Goal: Find specific page/section: Find specific page/section

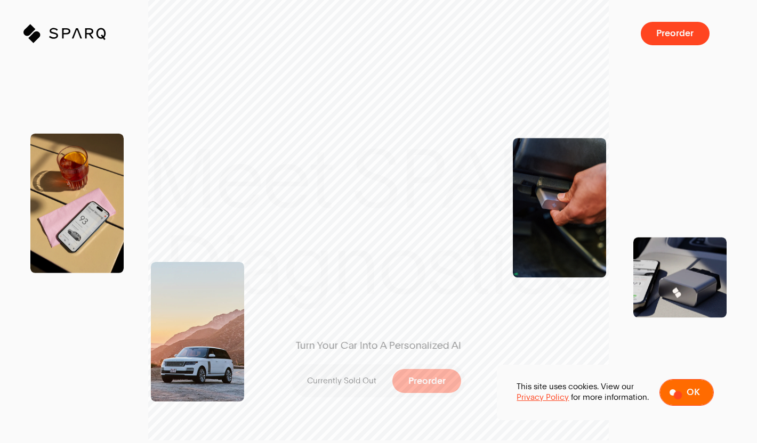
click at [685, 395] on button "Ok" at bounding box center [686, 392] width 54 height 27
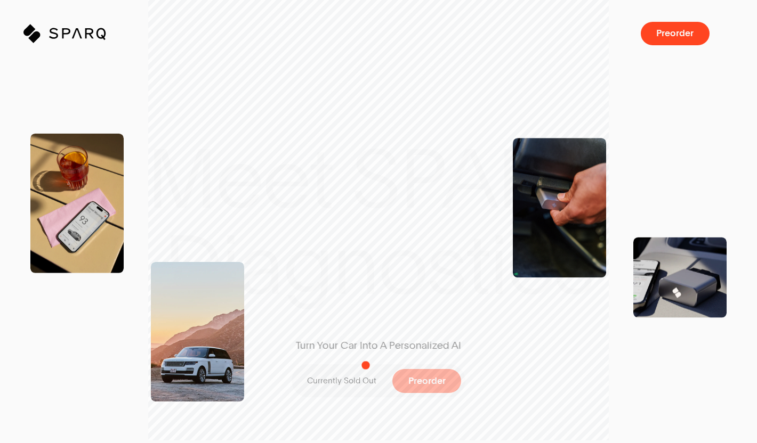
click at [344, 386] on p "Currently Sold Out" at bounding box center [341, 381] width 69 height 11
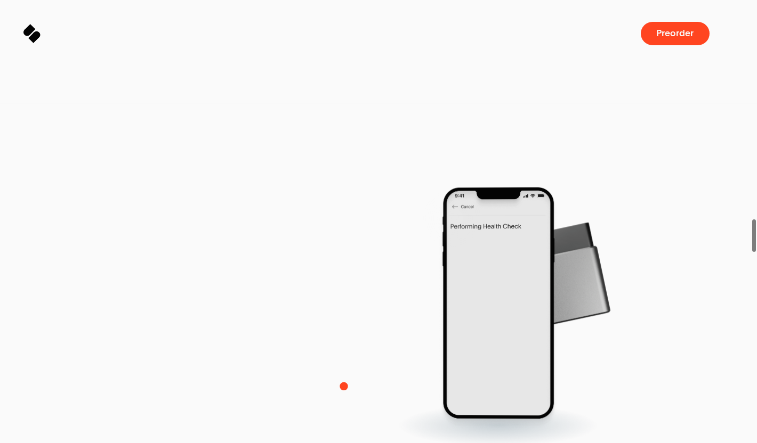
click at [417, 372] on div at bounding box center [497, 314] width 347 height 265
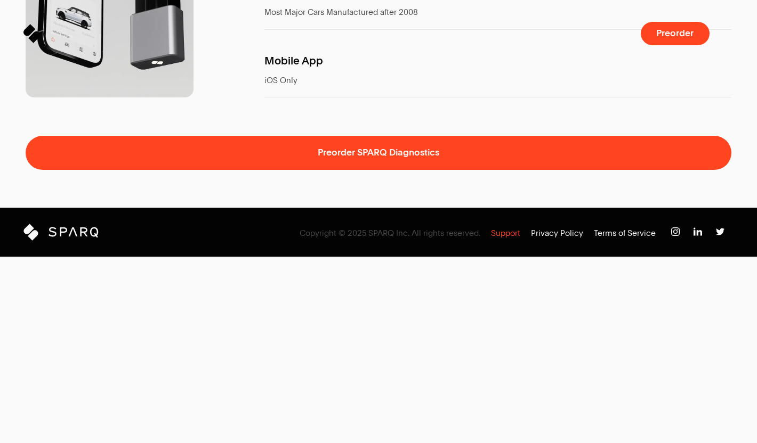
click at [503, 239] on p "Support" at bounding box center [505, 233] width 29 height 11
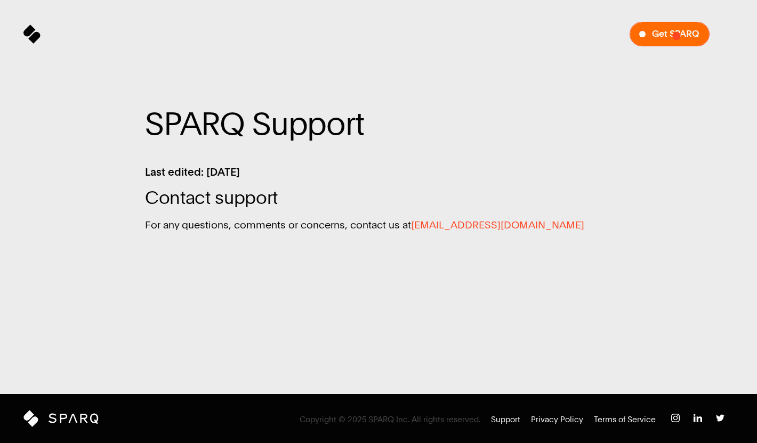
click at [676, 36] on span "Get SPARQ" at bounding box center [675, 34] width 47 height 10
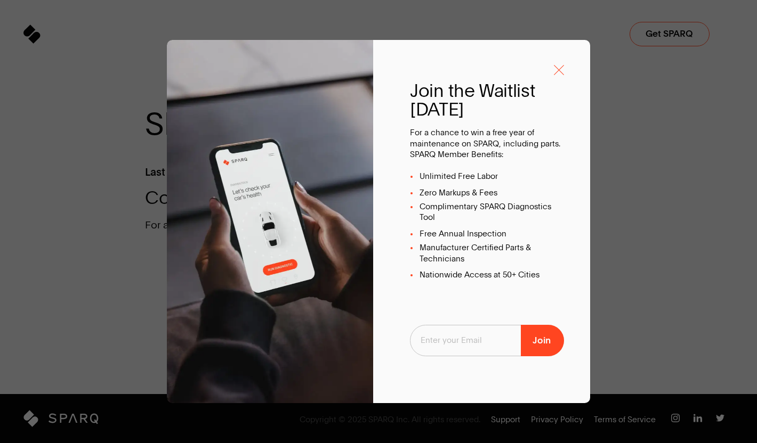
click at [562, 71] on icon "Sign Up to SPARQ emails" at bounding box center [559, 70] width 10 height 10
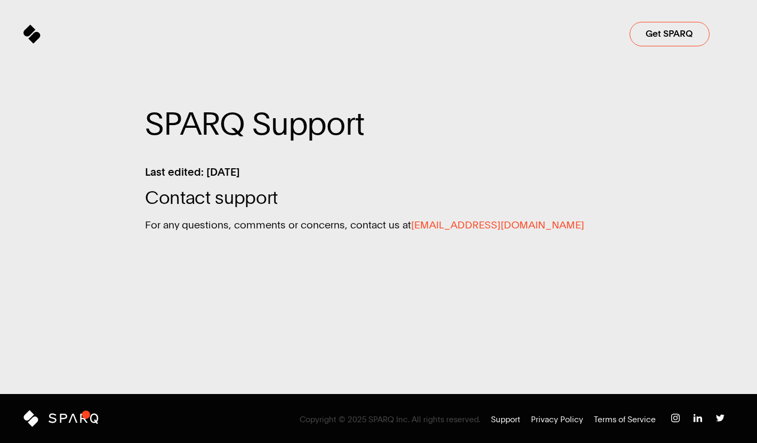
click at [80, 420] on icon at bounding box center [83, 418] width 7 height 9
